Goal: Register for event/course

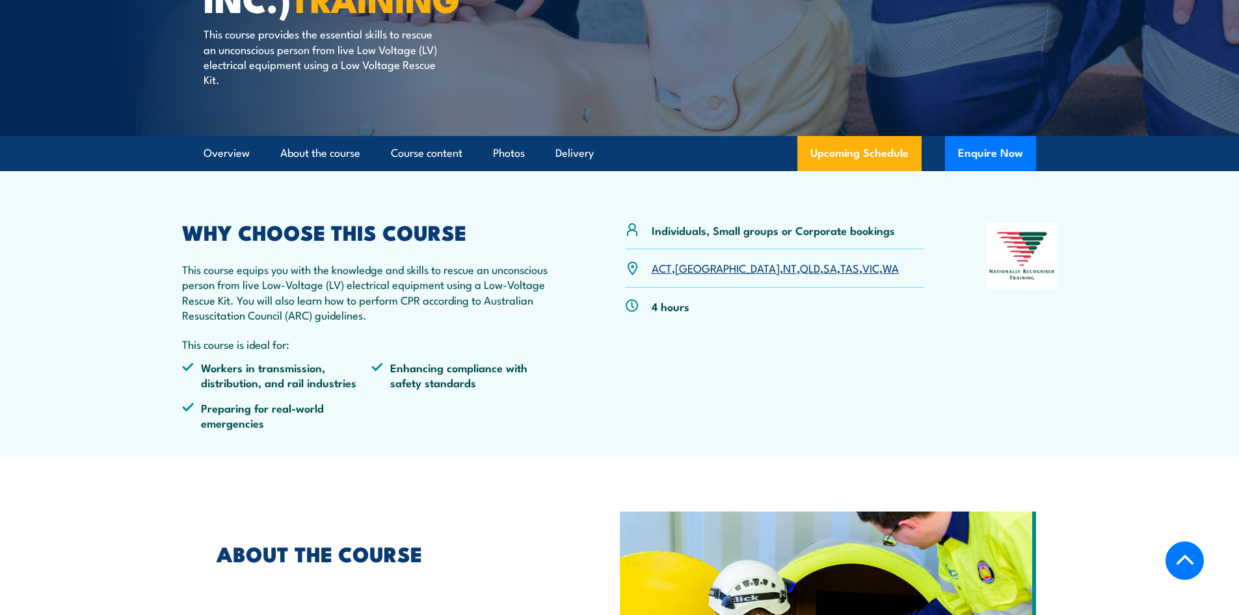
scroll to position [325, 0]
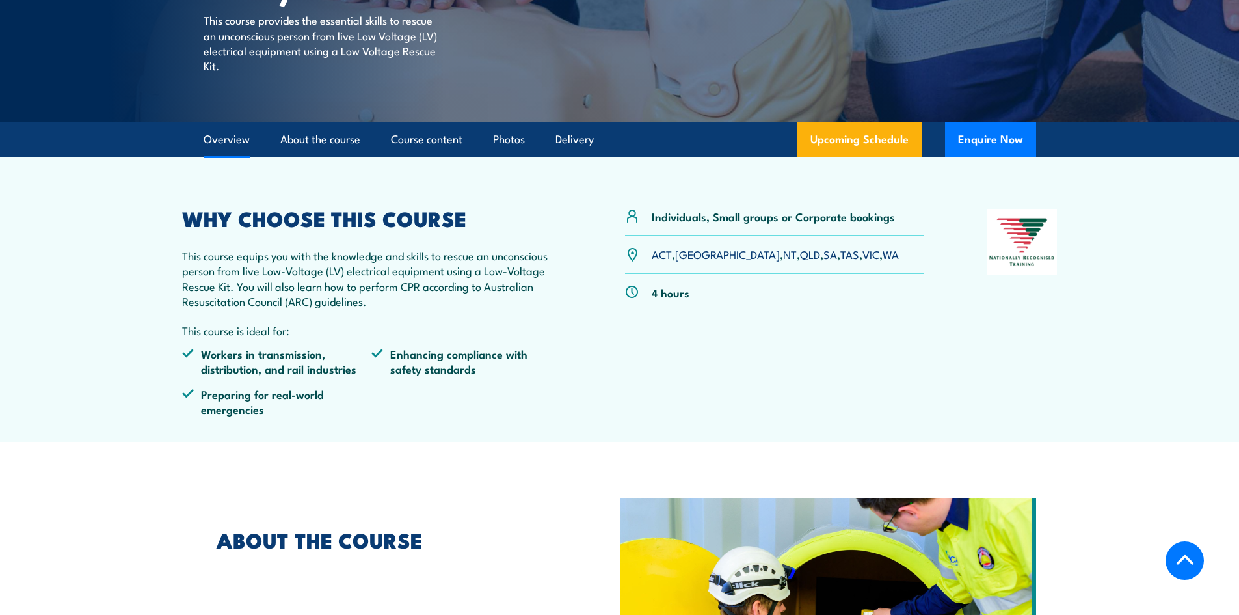
click at [687, 254] on link "[GEOGRAPHIC_DATA]" at bounding box center [727, 254] width 105 height 16
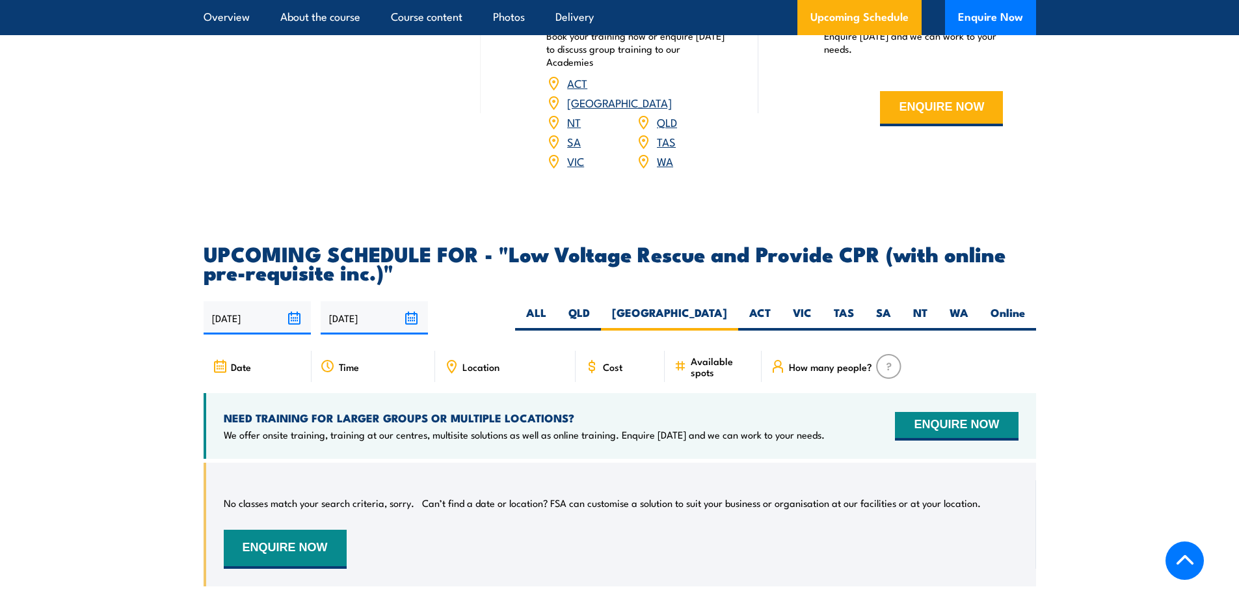
scroll to position [1706, 0]
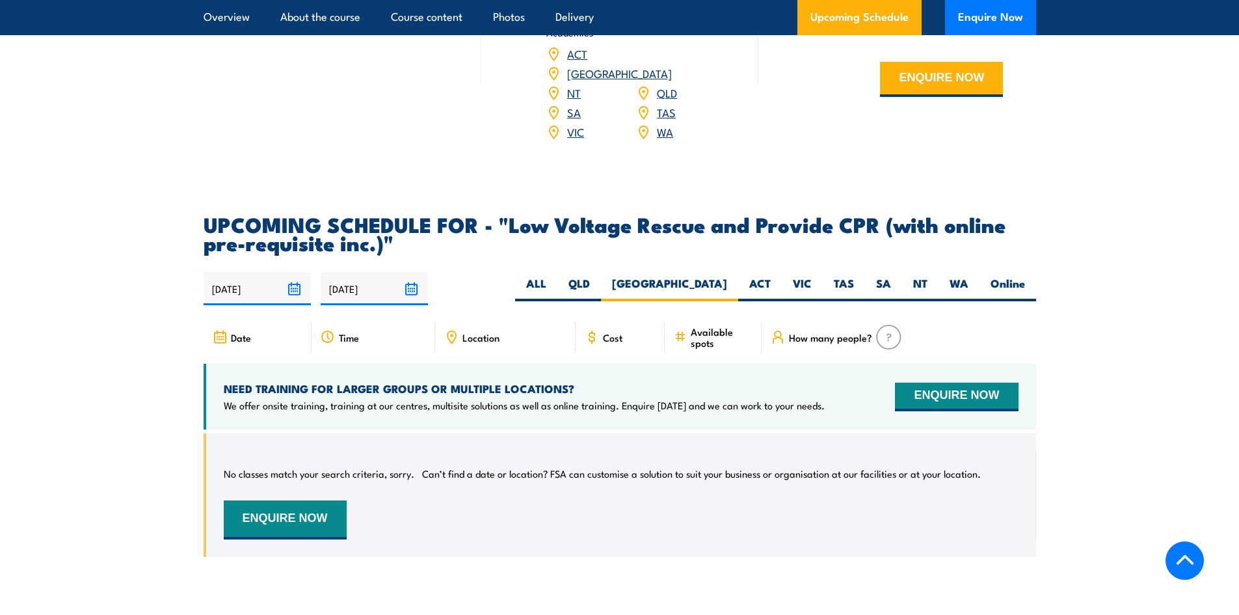
click at [409, 272] on input "[DATE]" at bounding box center [374, 288] width 107 height 33
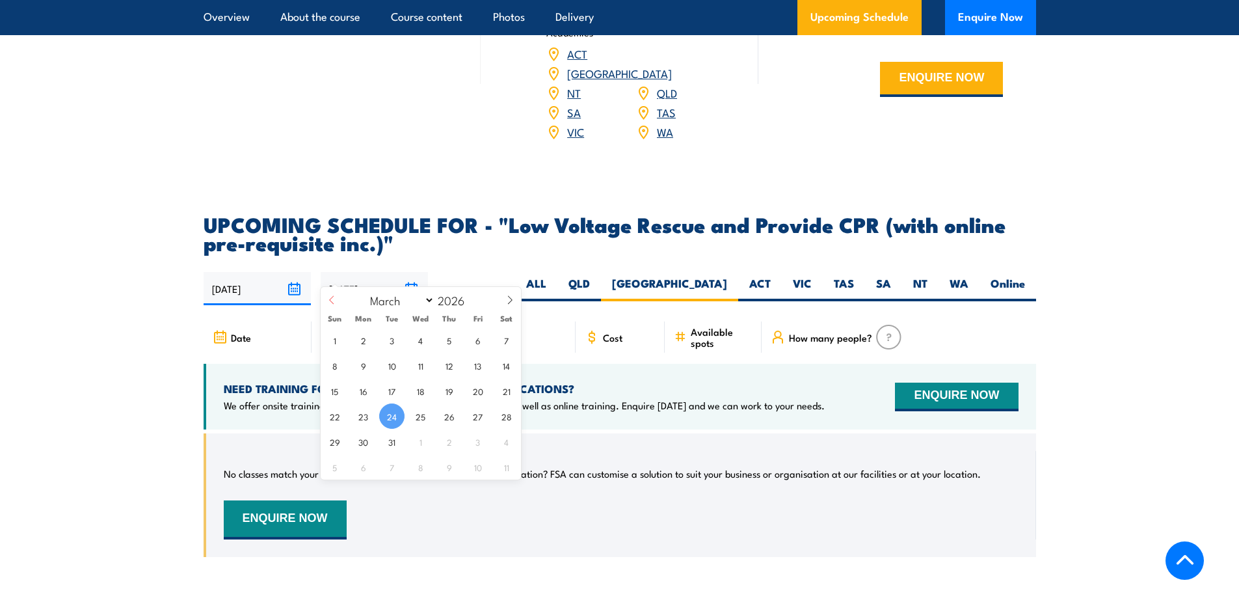
click at [326, 300] on span at bounding box center [332, 304] width 22 height 35
select select "0"
click at [326, 300] on span at bounding box center [332, 304] width 22 height 35
type input "2025"
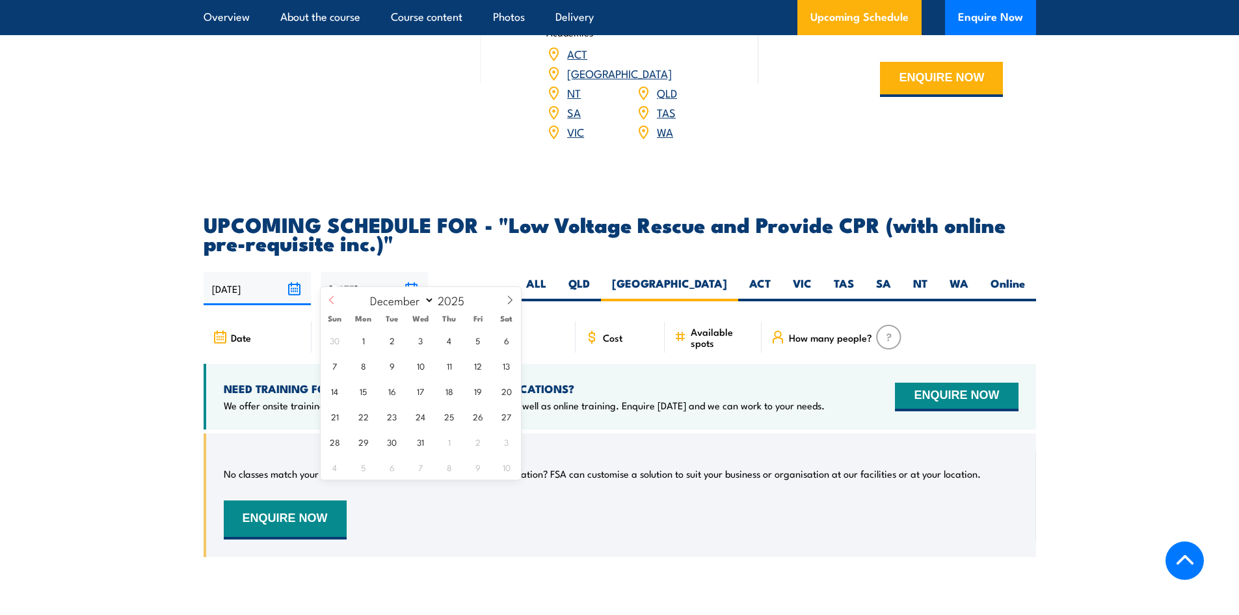
click at [326, 300] on span at bounding box center [332, 304] width 22 height 35
select select "10"
click at [332, 366] on span "2" at bounding box center [334, 365] width 25 height 25
type input "02/11/2025"
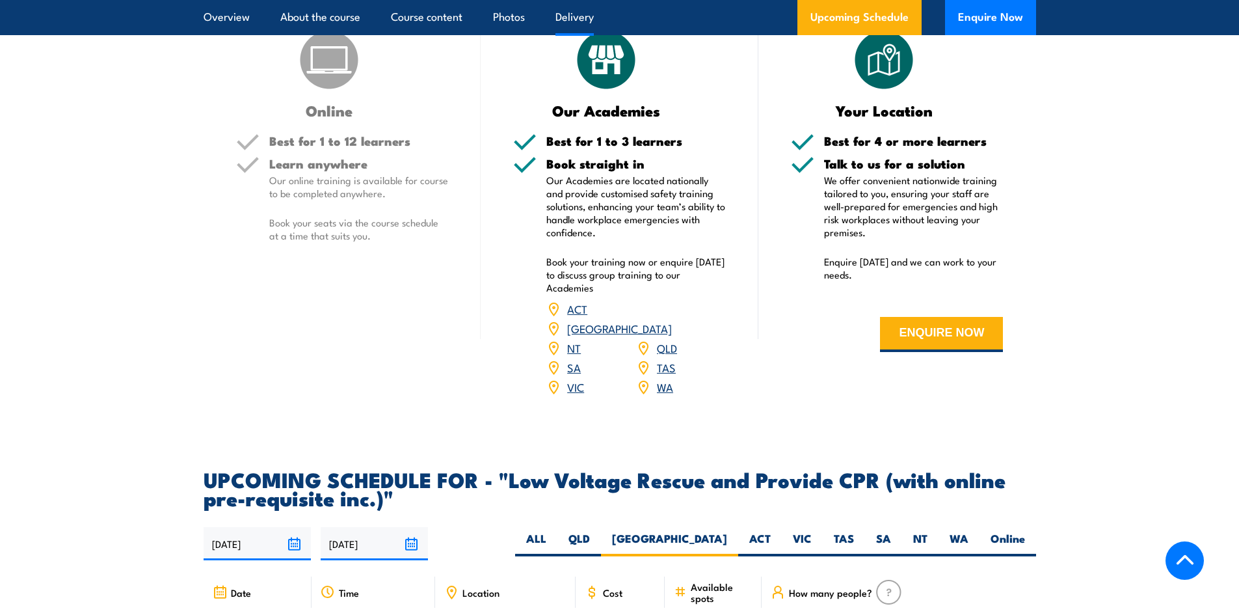
scroll to position [1445, 0]
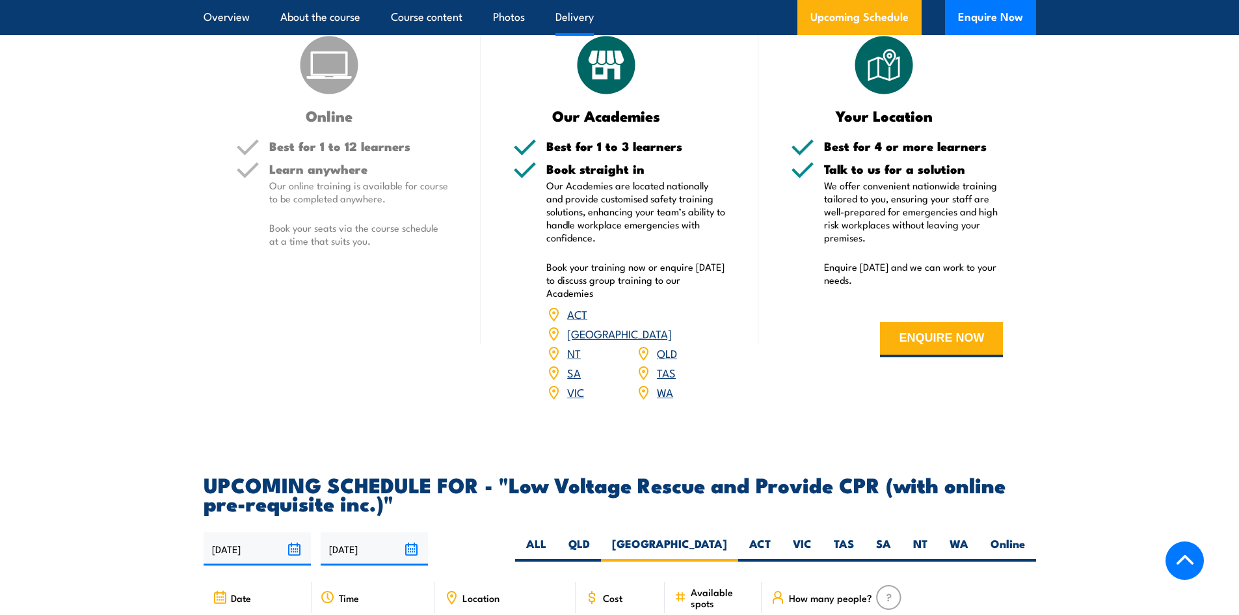
click at [671, 325] on link "[GEOGRAPHIC_DATA]" at bounding box center [619, 333] width 105 height 16
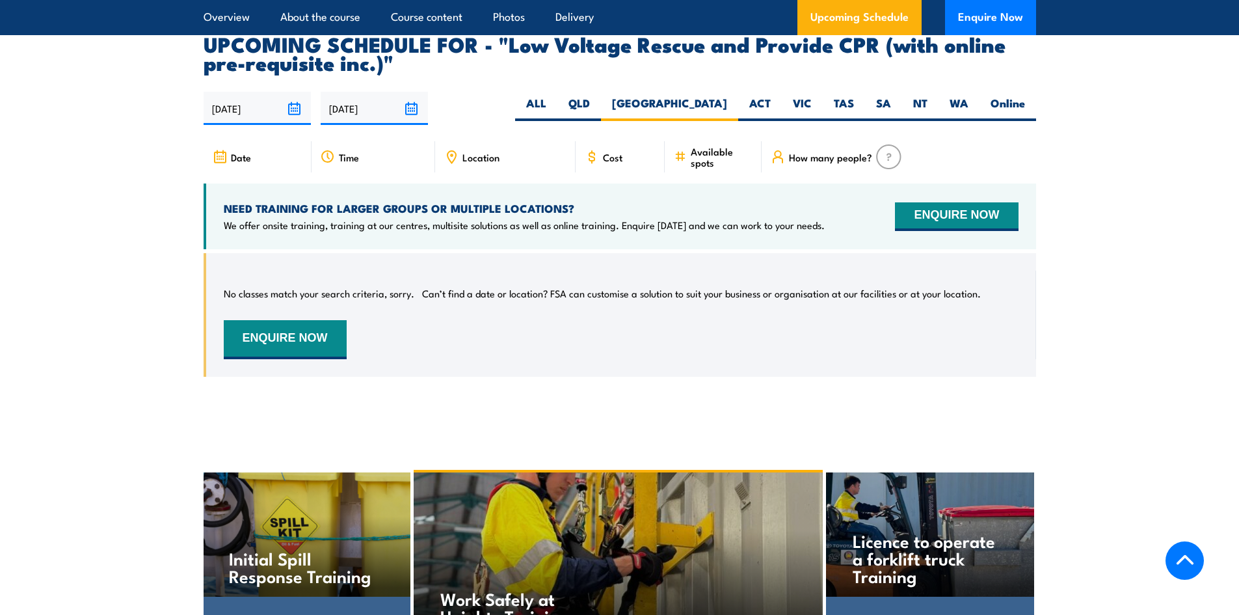
scroll to position [1901, 0]
